Goal: Task Accomplishment & Management: Complete application form

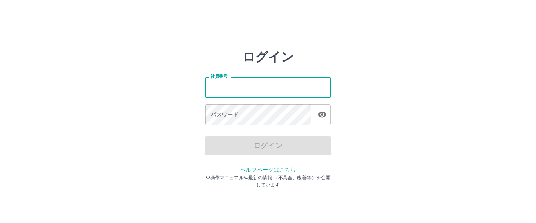
type input "*******"
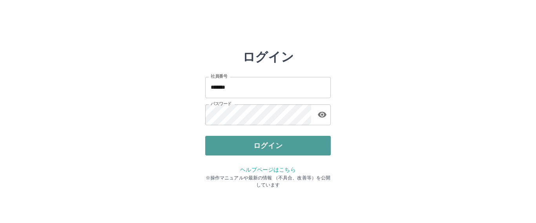
click at [254, 142] on button "ログイン" at bounding box center [267, 146] width 125 height 20
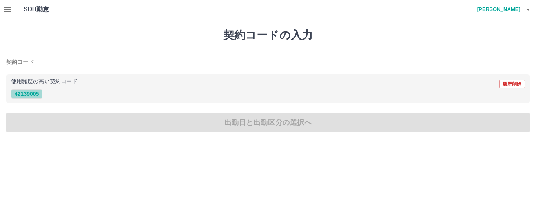
click at [31, 95] on button "42139005" at bounding box center [26, 93] width 31 height 9
type input "********"
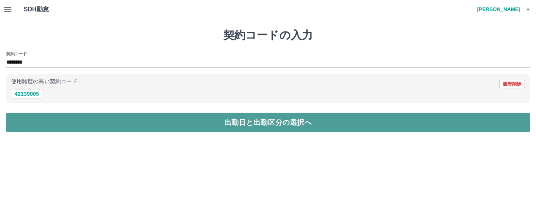
click at [233, 123] on button "出勤日と出勤区分の選択へ" at bounding box center [267, 123] width 523 height 20
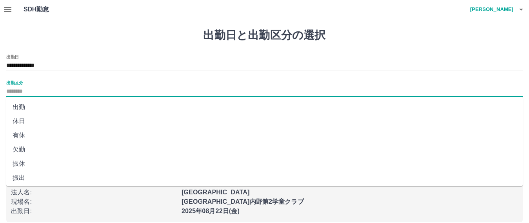
click at [17, 90] on input "出勤区分" at bounding box center [264, 92] width 516 height 10
click at [24, 106] on li "出勤" at bounding box center [264, 107] width 516 height 14
type input "**"
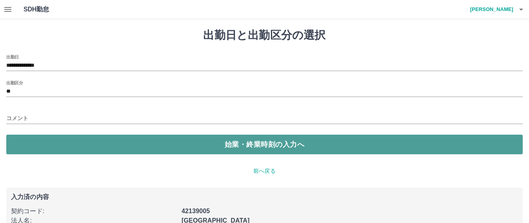
click at [244, 145] on button "始業・終業時刻の入力へ" at bounding box center [264, 145] width 516 height 20
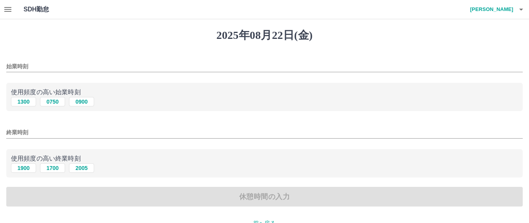
click at [20, 64] on input "始業時刻" at bounding box center [264, 66] width 516 height 11
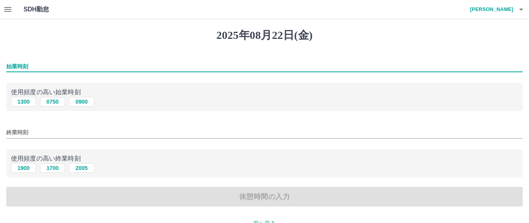
click at [37, 62] on input "始業時刻" at bounding box center [264, 66] width 516 height 11
type input "****"
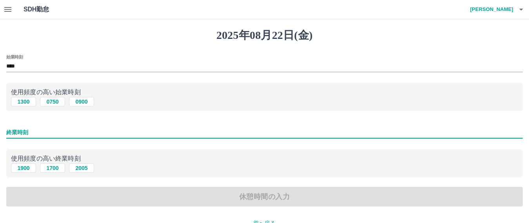
click at [19, 132] on input "終業時刻" at bounding box center [264, 132] width 516 height 11
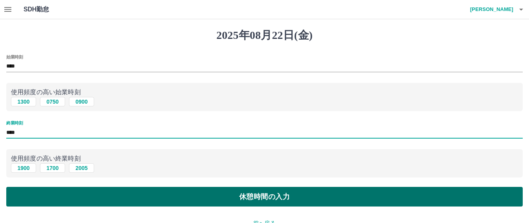
type input "****"
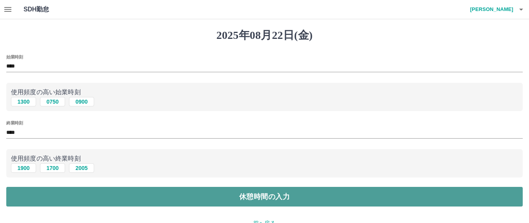
click at [262, 196] on button "休憩時間の入力" at bounding box center [264, 197] width 516 height 20
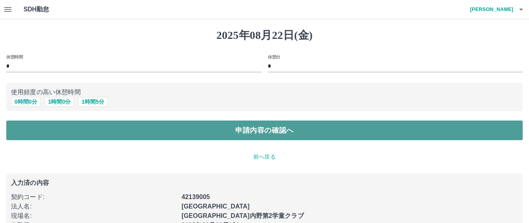
click at [262, 128] on button "申請内容の確認へ" at bounding box center [264, 130] width 516 height 20
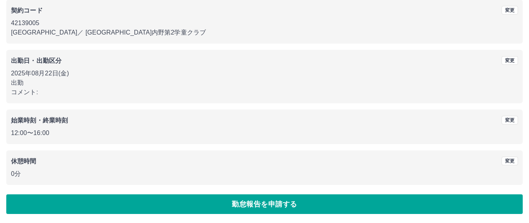
scroll to position [71, 0]
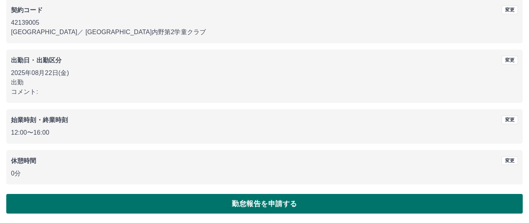
click at [256, 203] on button "勤怠報告を申請する" at bounding box center [264, 204] width 516 height 20
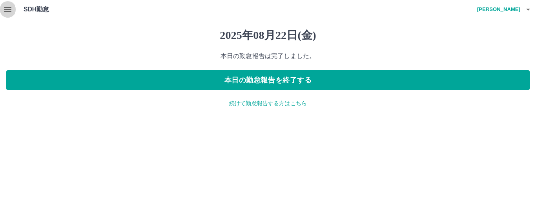
click at [7, 12] on icon "button" at bounding box center [7, 9] width 7 height 5
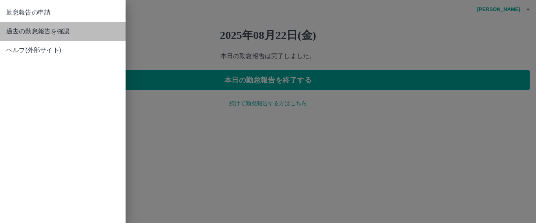
click at [49, 33] on span "過去の勤怠報告を確認" at bounding box center [62, 31] width 113 height 9
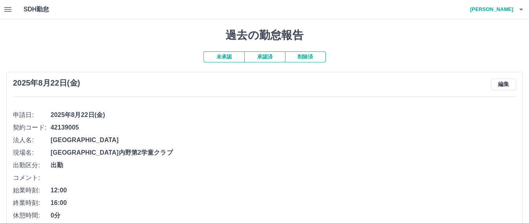
click at [274, 58] on button "承認済" at bounding box center [264, 56] width 41 height 11
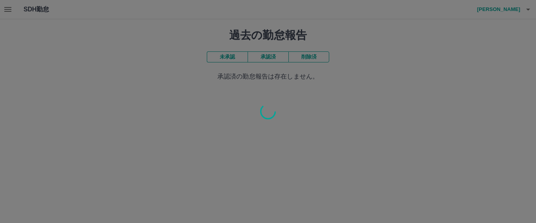
click at [274, 58] on div at bounding box center [268, 111] width 536 height 223
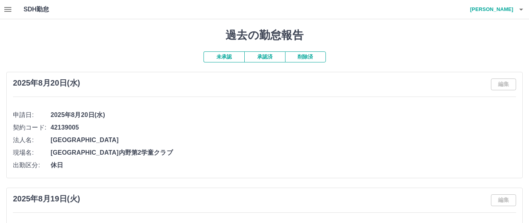
click at [222, 56] on button "未承認" at bounding box center [224, 56] width 41 height 11
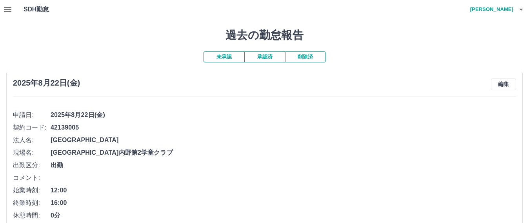
click at [273, 58] on button "承認済" at bounding box center [264, 56] width 41 height 11
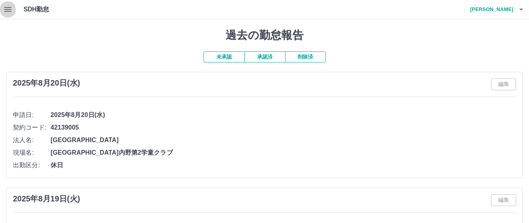
click at [5, 8] on icon "button" at bounding box center [7, 9] width 9 height 9
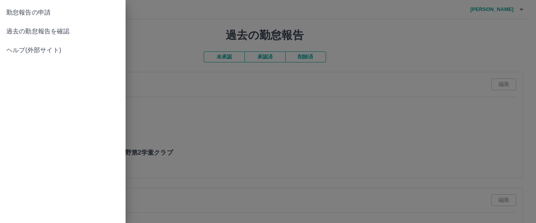
click at [204, 116] on div at bounding box center [268, 111] width 536 height 223
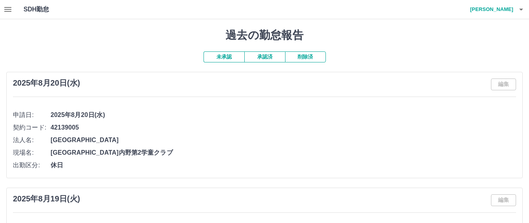
click at [524, 11] on icon "button" at bounding box center [520, 9] width 9 height 9
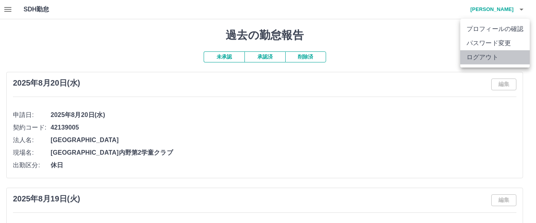
click at [487, 59] on li "ログアウト" at bounding box center [494, 57] width 69 height 14
